Goal: Task Accomplishment & Management: Complete application form

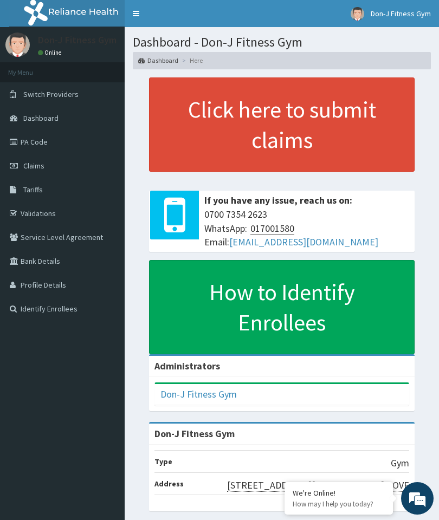
click at [44, 165] on span "Claims" at bounding box center [33, 166] width 21 height 10
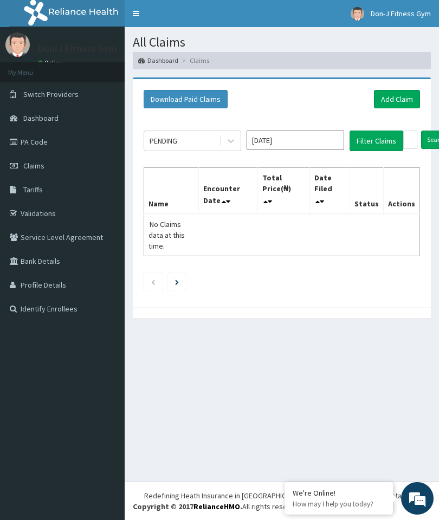
click at [397, 97] on link "Add Claim" at bounding box center [397, 99] width 46 height 18
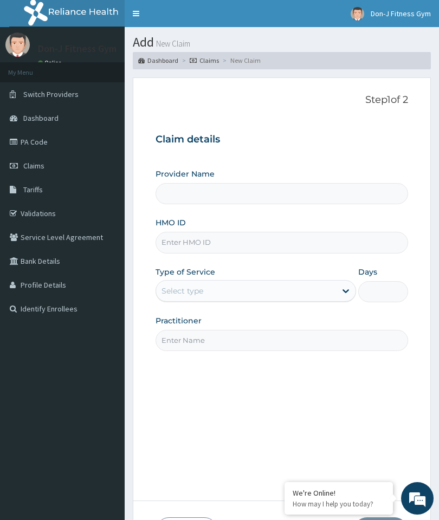
type input "Don-J Fitness Gym"
type input "1"
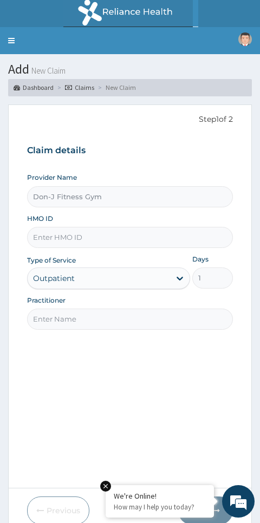
click at [75, 234] on input "HMO ID" at bounding box center [130, 237] width 206 height 21
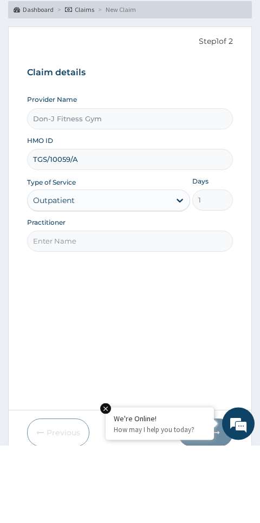
type input "TGS/10059/A"
click at [62, 309] on input "Practitioner" at bounding box center [130, 319] width 206 height 21
type input "[PERSON_NAME]"
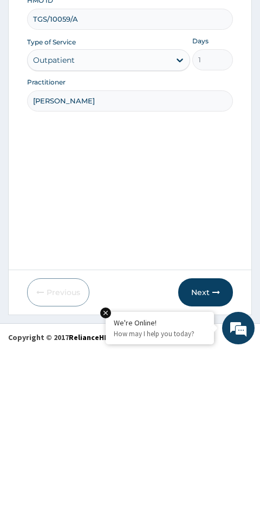
scroll to position [45, 0]
click at [215, 451] on button "Next" at bounding box center [205, 465] width 55 height 28
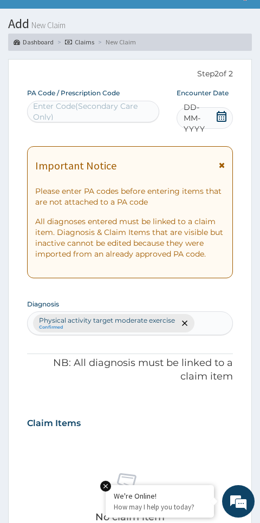
click at [214, 112] on span "DD-MM-YYYY" at bounding box center [200, 118] width 32 height 32
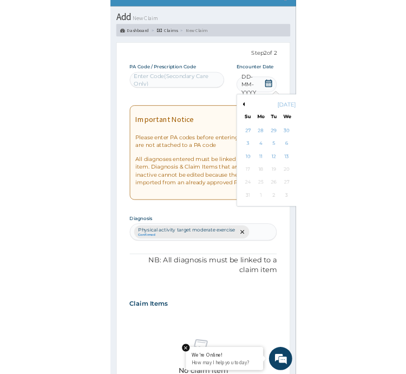
scroll to position [73, 0]
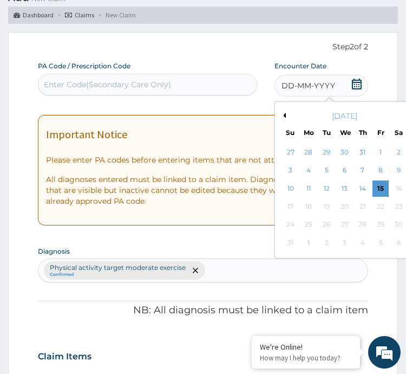
click at [375, 185] on div "15" at bounding box center [381, 188] width 16 height 16
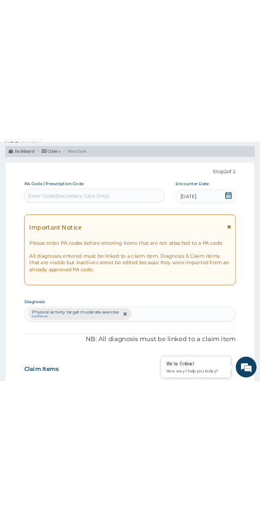
scroll to position [45, 0]
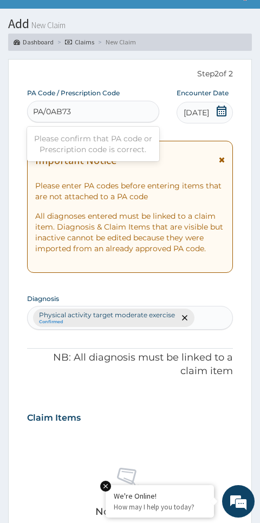
type input "PA/0AB73C"
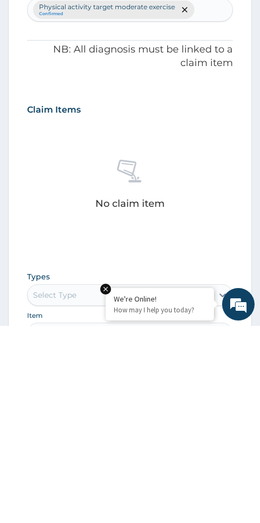
scroll to position [335, 0]
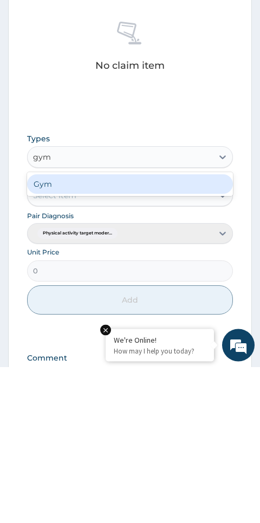
click at [54, 331] on div "Gym" at bounding box center [130, 340] width 206 height 19
type input "gym"
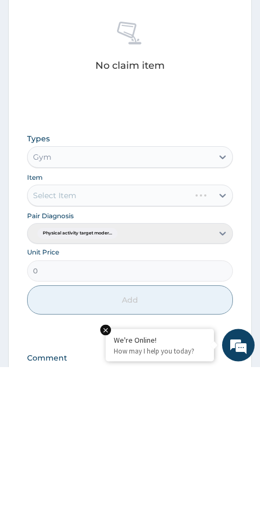
scroll to position [413, 0]
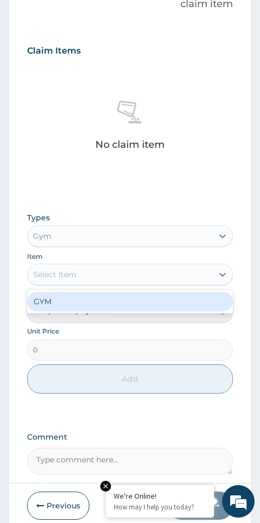
click at [63, 298] on div "GYM" at bounding box center [130, 301] width 206 height 19
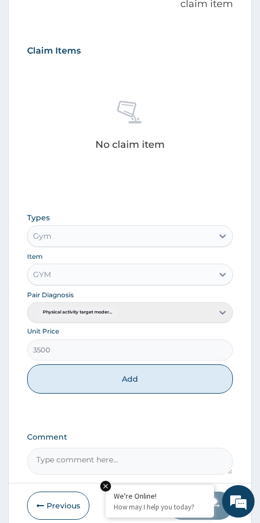
click at [147, 375] on button "Add" at bounding box center [130, 378] width 206 height 29
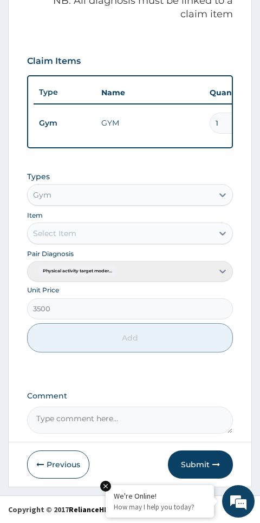
type input "0"
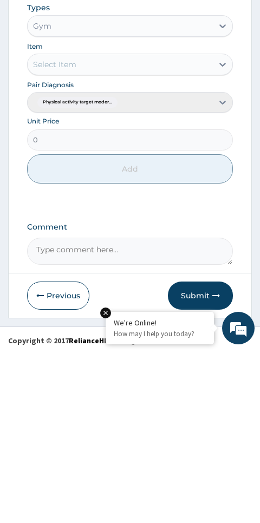
scroll to position [401, 0]
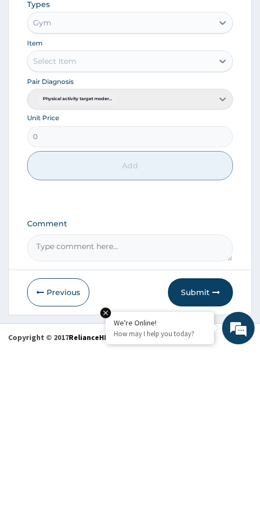
click at [71, 408] on textarea "Comment" at bounding box center [130, 421] width 206 height 27
type textarea "Gym Session"
click at [206, 452] on button "Submit" at bounding box center [200, 466] width 65 height 28
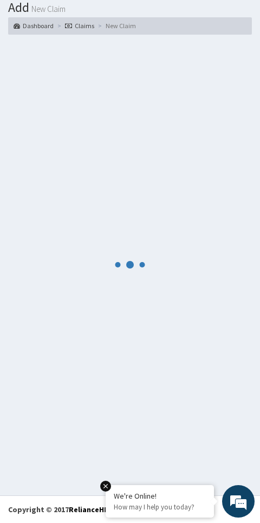
scroll to position [61, 0]
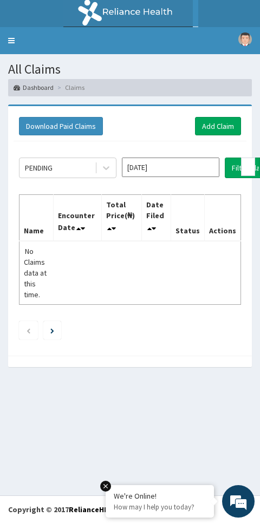
click at [103, 156] on div "PENDING Aug 2025 Filter Claims Search Name Encounter Date Total Price(₦) Date F…" at bounding box center [130, 245] width 233 height 209
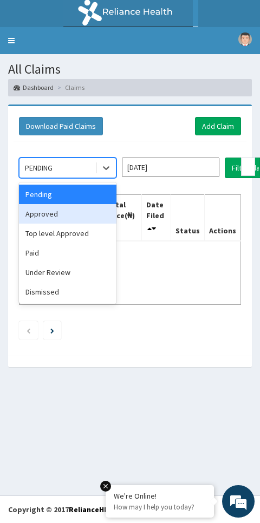
click at [59, 208] on div "Approved" at bounding box center [67, 213] width 97 height 19
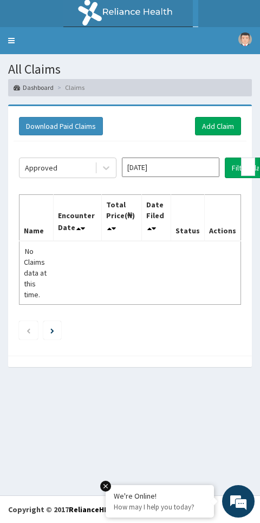
click at [228, 162] on button "Filter Claims" at bounding box center [252, 168] width 54 height 21
